Goal: Transaction & Acquisition: Purchase product/service

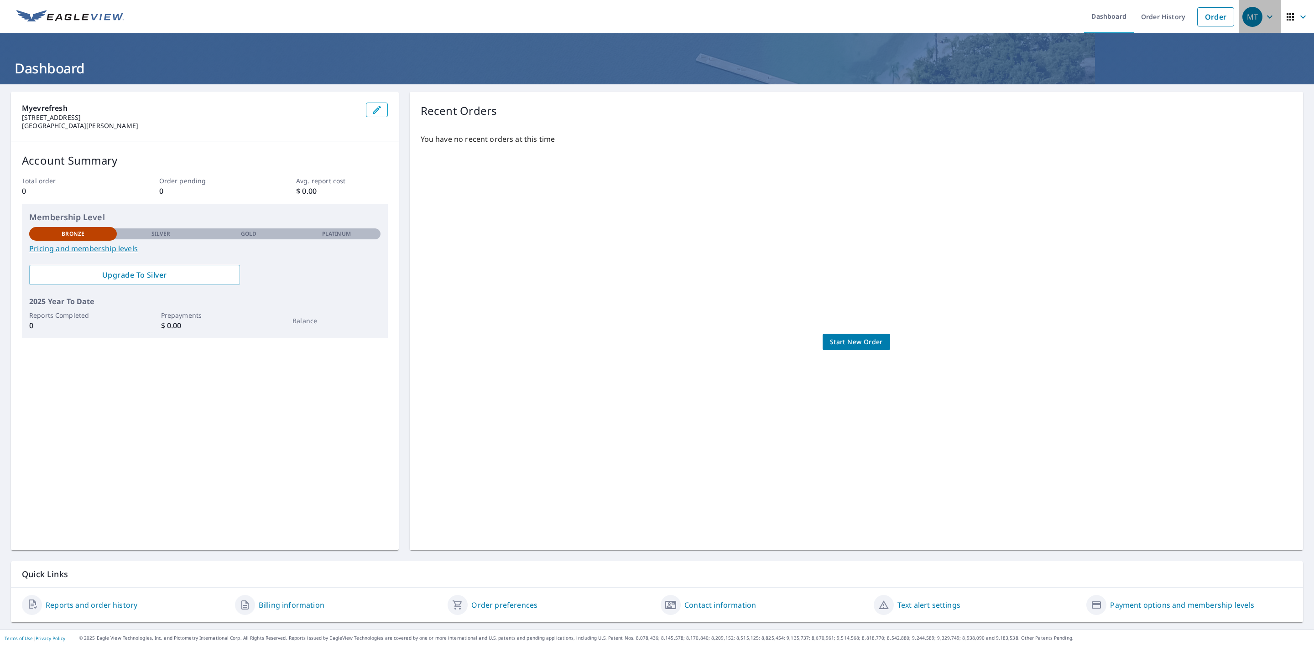
click at [1264, 19] on icon "button" at bounding box center [1269, 16] width 11 height 11
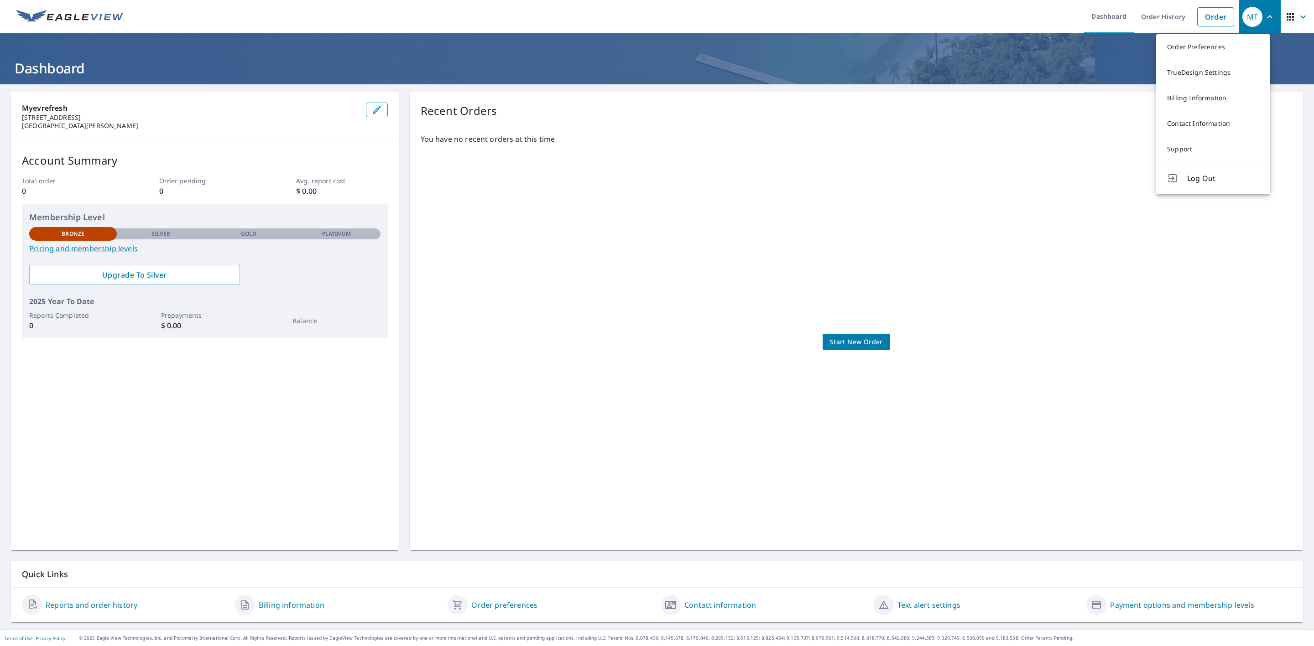
click at [705, 197] on div "You have no recent orders at this time Start New Order" at bounding box center [856, 332] width 871 height 413
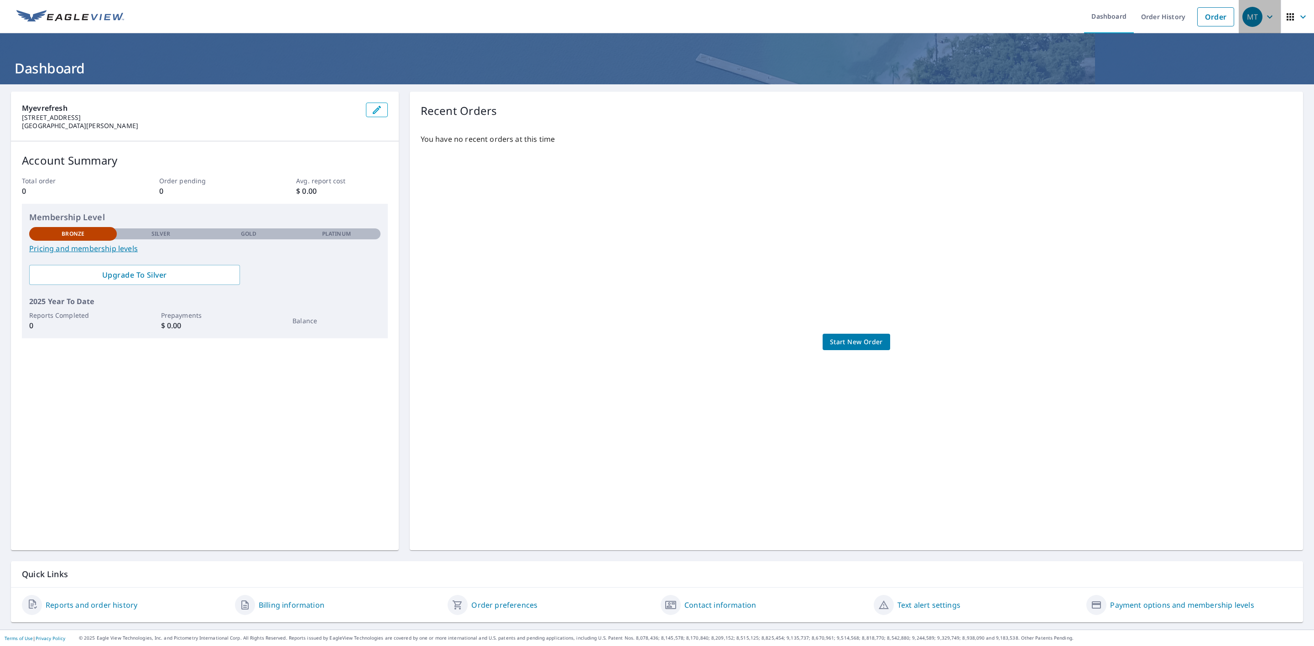
click at [1264, 17] on icon "button" at bounding box center [1269, 16] width 11 height 11
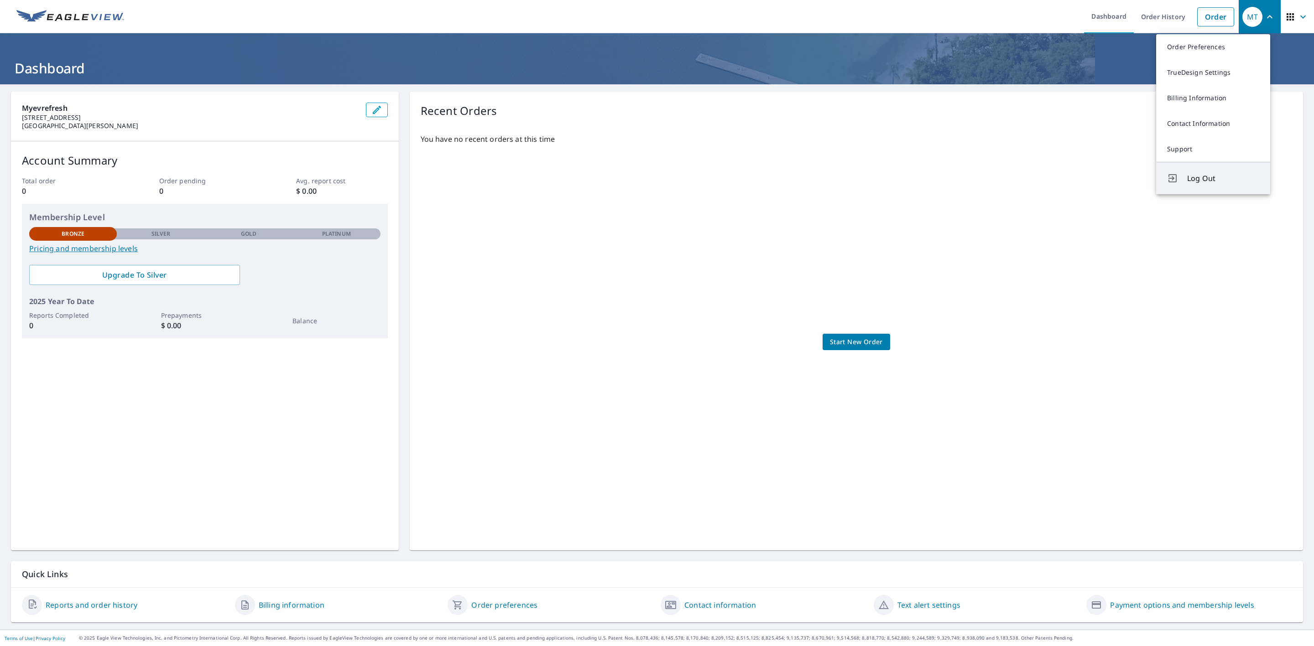
click at [1192, 180] on span "Log Out" at bounding box center [1223, 178] width 72 height 11
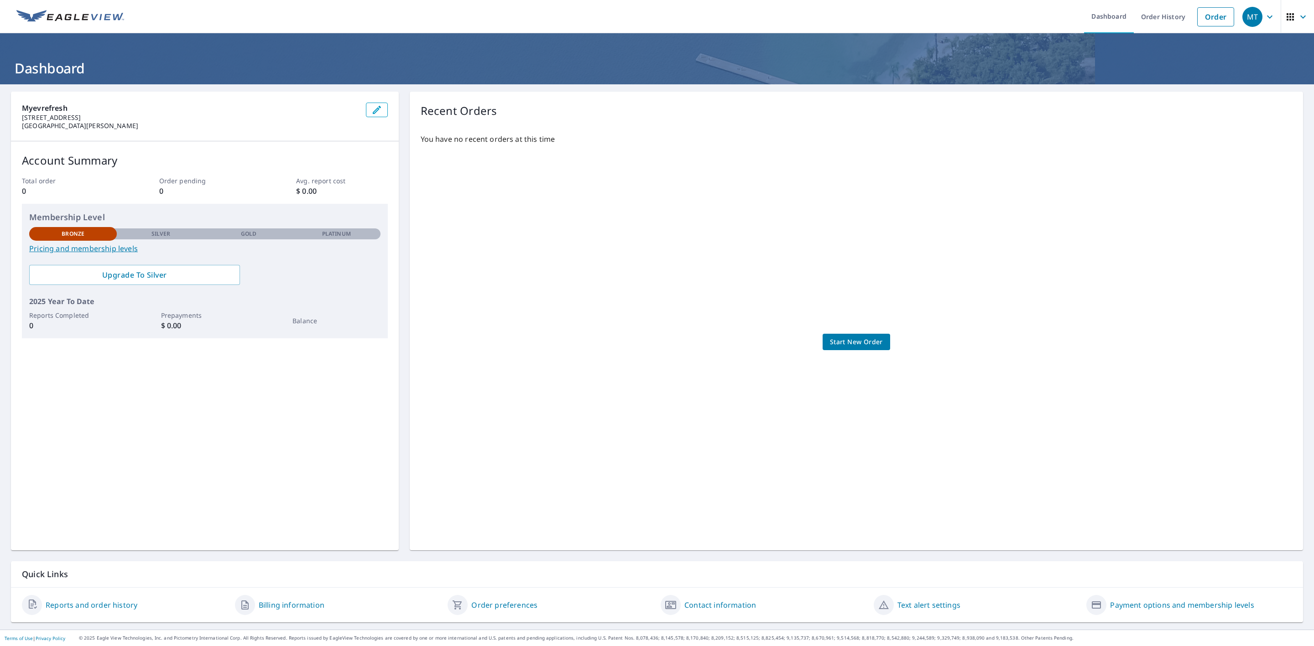
click at [1264, 21] on icon "button" at bounding box center [1269, 16] width 11 height 11
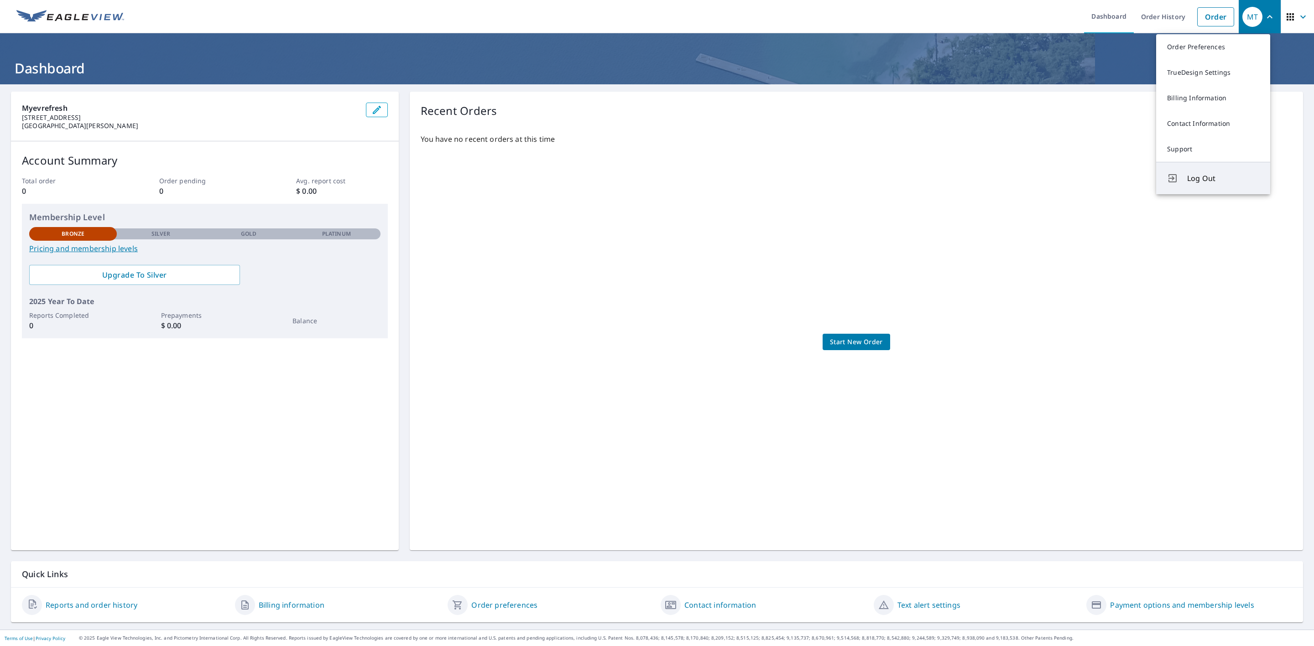
click at [1203, 177] on span "Log Out" at bounding box center [1223, 178] width 72 height 11
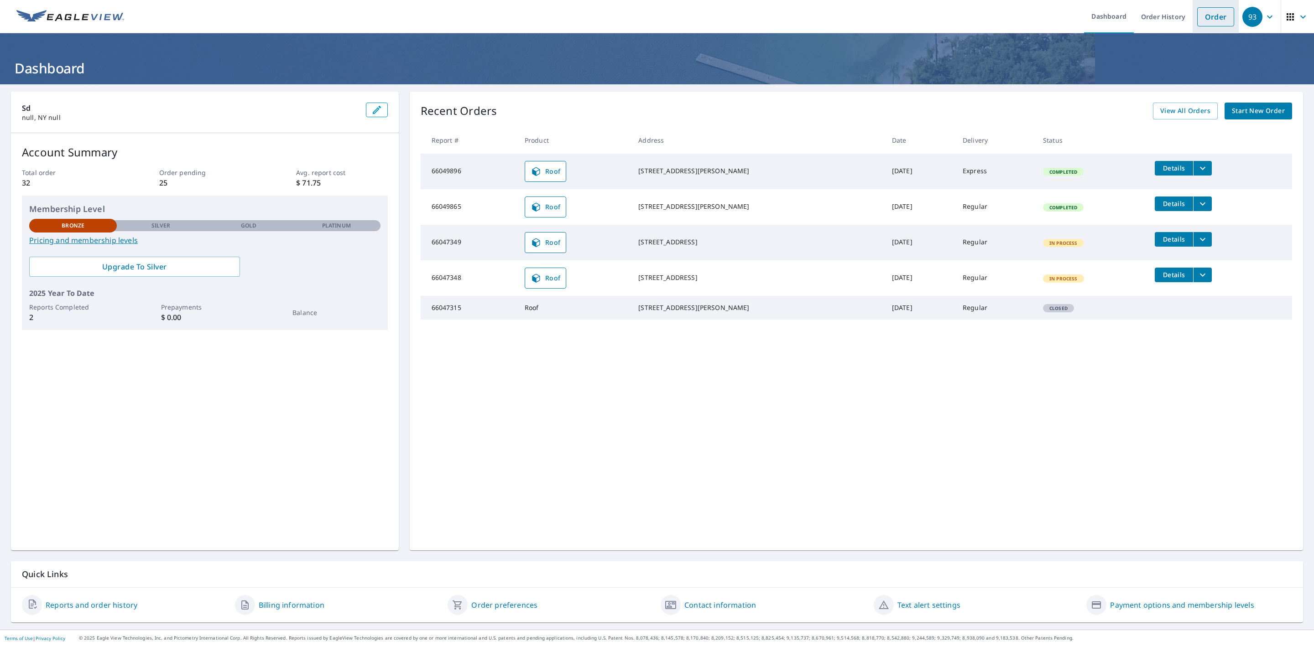
click at [1216, 22] on link "Order" at bounding box center [1215, 16] width 37 height 19
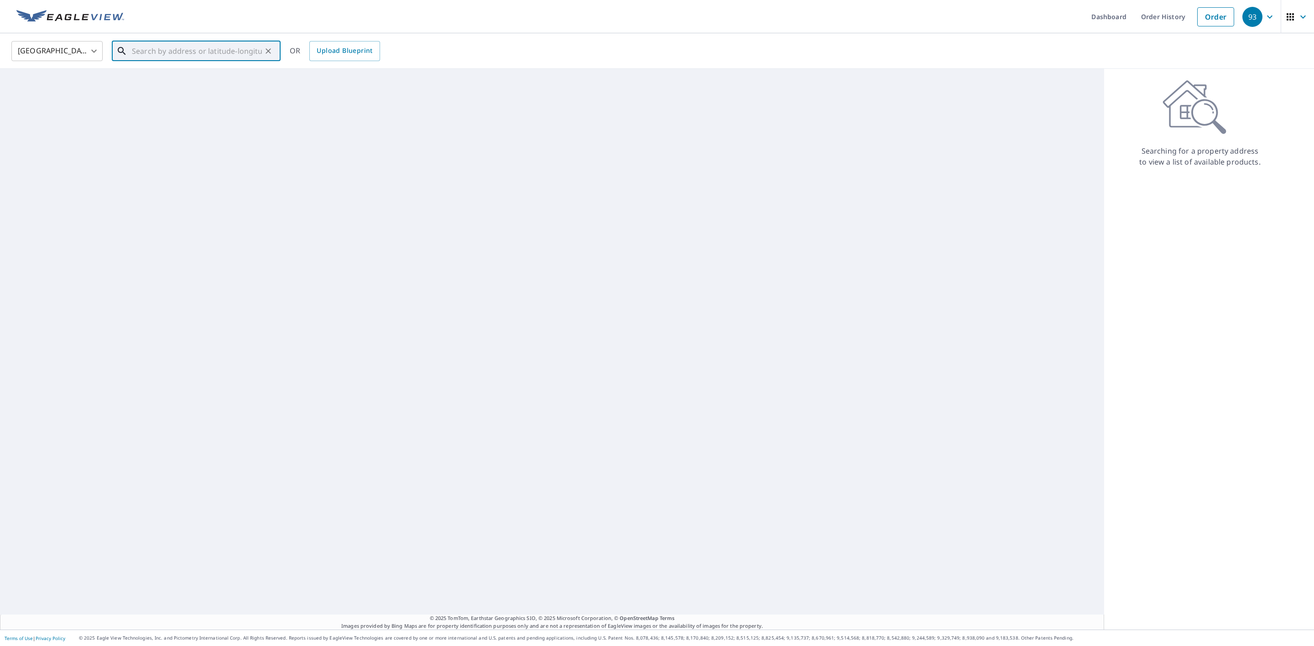
click at [170, 56] on input "text" at bounding box center [197, 51] width 130 height 26
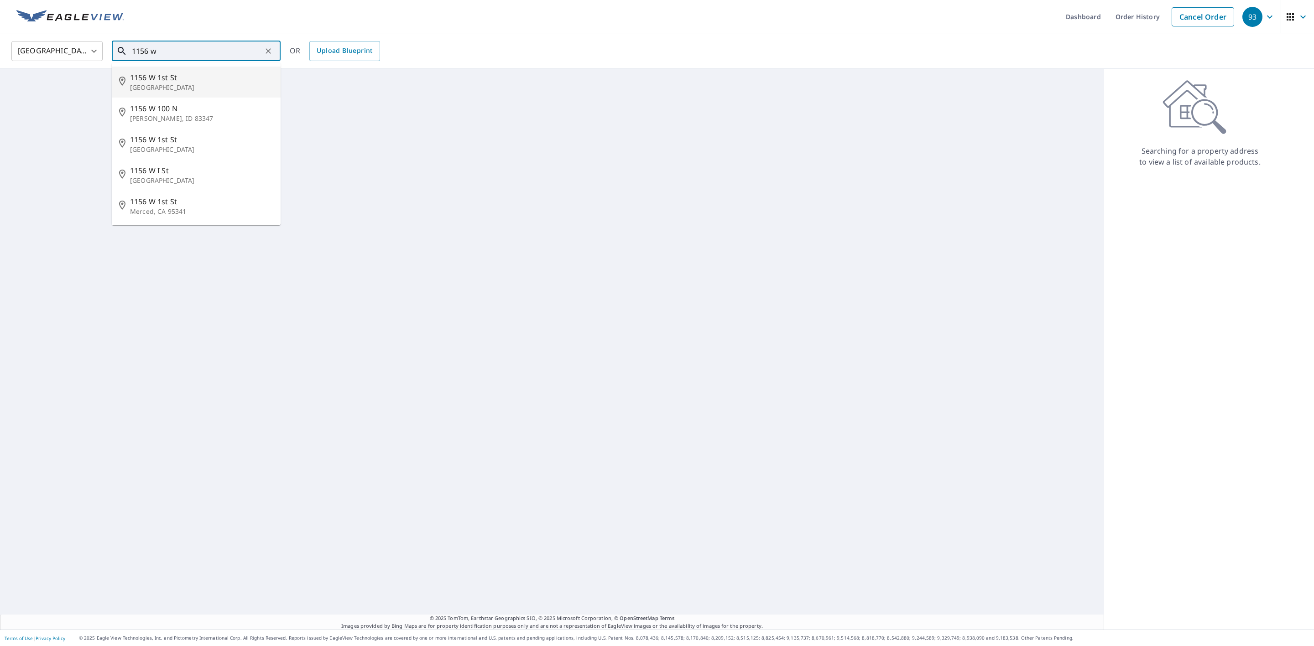
click at [180, 76] on span "1156 W 1st St" at bounding box center [201, 77] width 143 height 11
type input "1156 W 1st St West Palm Beach, FL 33404"
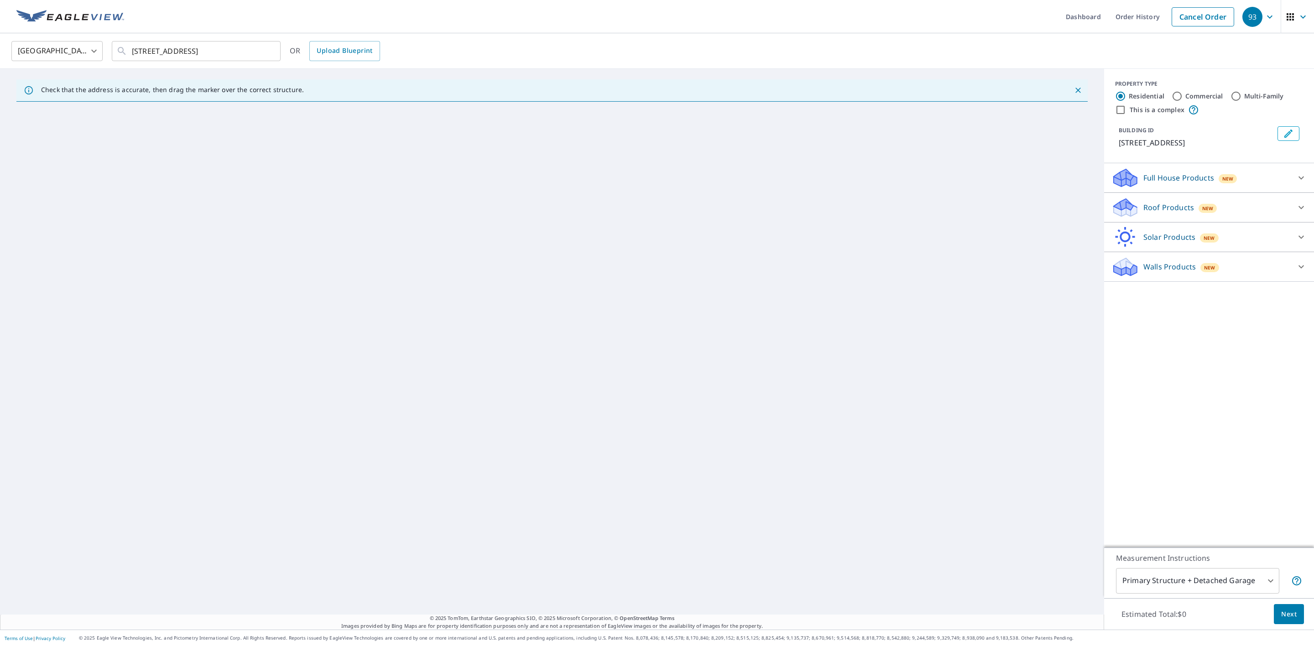
click at [1168, 213] on div "Roof Products New" at bounding box center [1200, 207] width 179 height 21
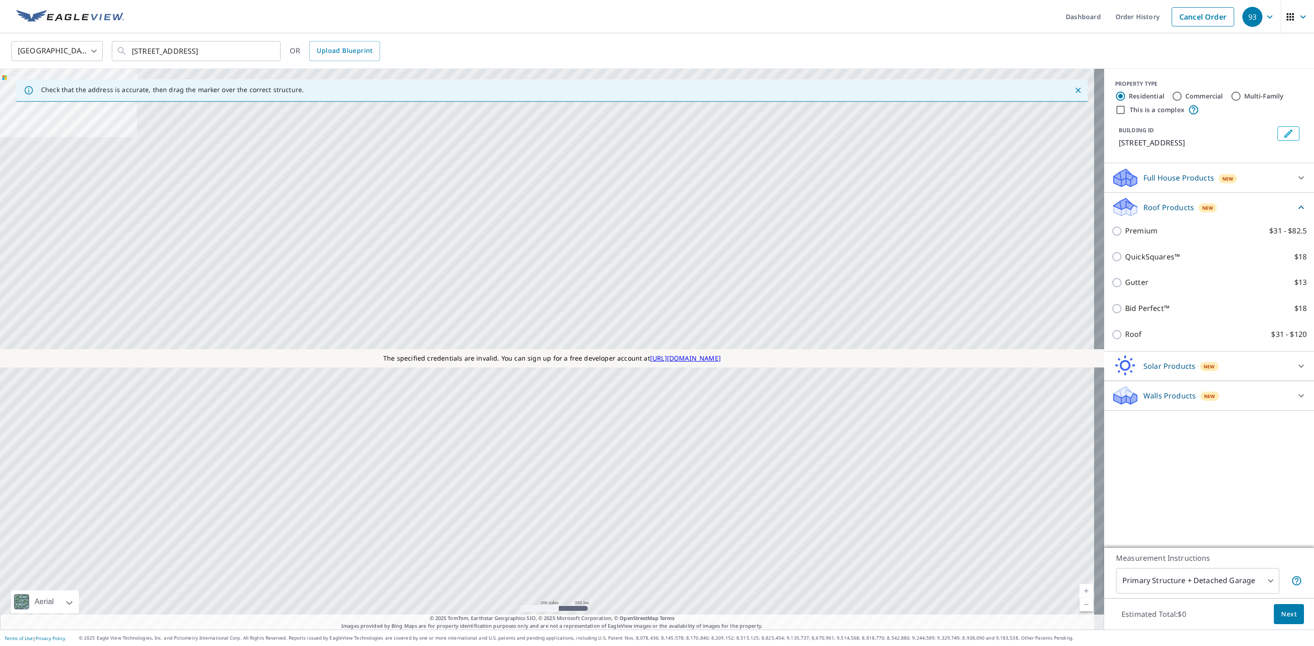
click at [1151, 396] on p "Walls Products" at bounding box center [1169, 395] width 52 height 11
